Goal: Find specific page/section: Find specific page/section

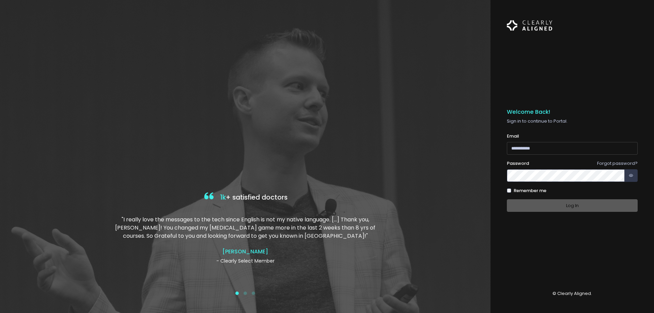
type input "**********"
click at [574, 205] on div "Log In" at bounding box center [572, 205] width 131 height 13
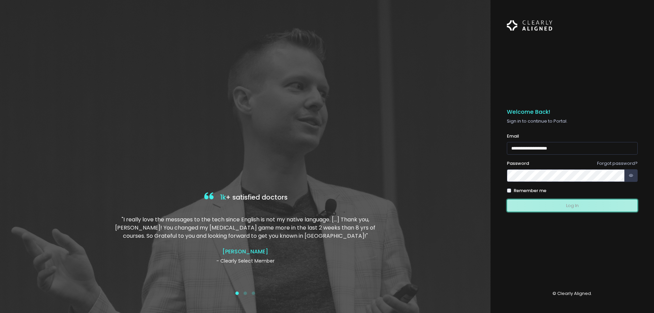
click at [574, 204] on button "Log In" at bounding box center [572, 205] width 131 height 13
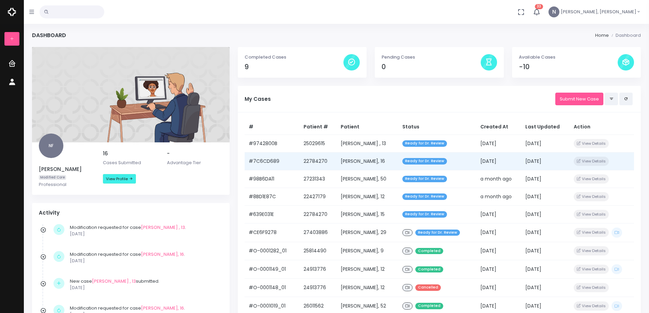
click at [347, 159] on td "[PERSON_NAME], 16" at bounding box center [368, 161] width 62 height 18
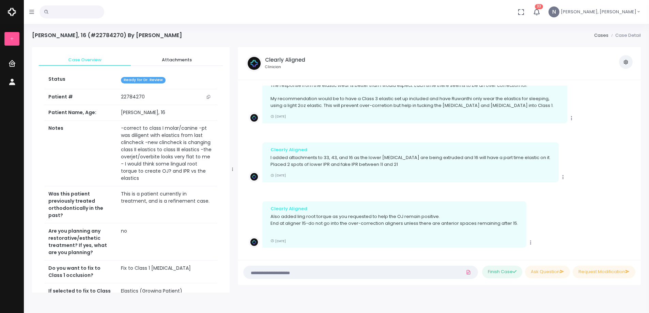
scroll to position [82, 0]
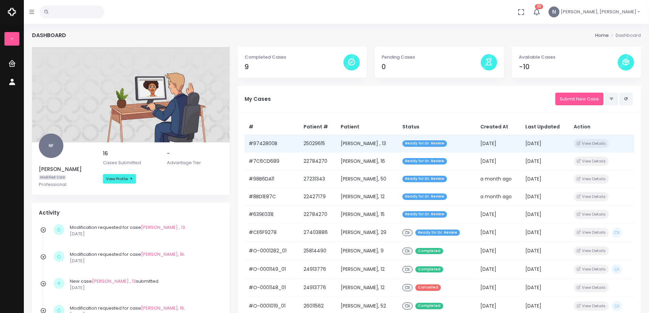
click at [354, 145] on td "[PERSON_NAME] , 13" at bounding box center [368, 144] width 62 height 18
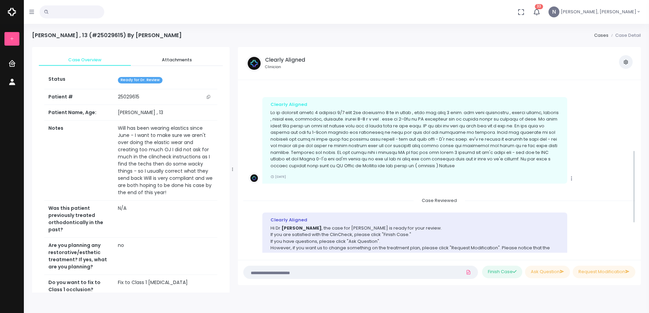
scroll to position [148, 0]
